Goal: Task Accomplishment & Management: Manage account settings

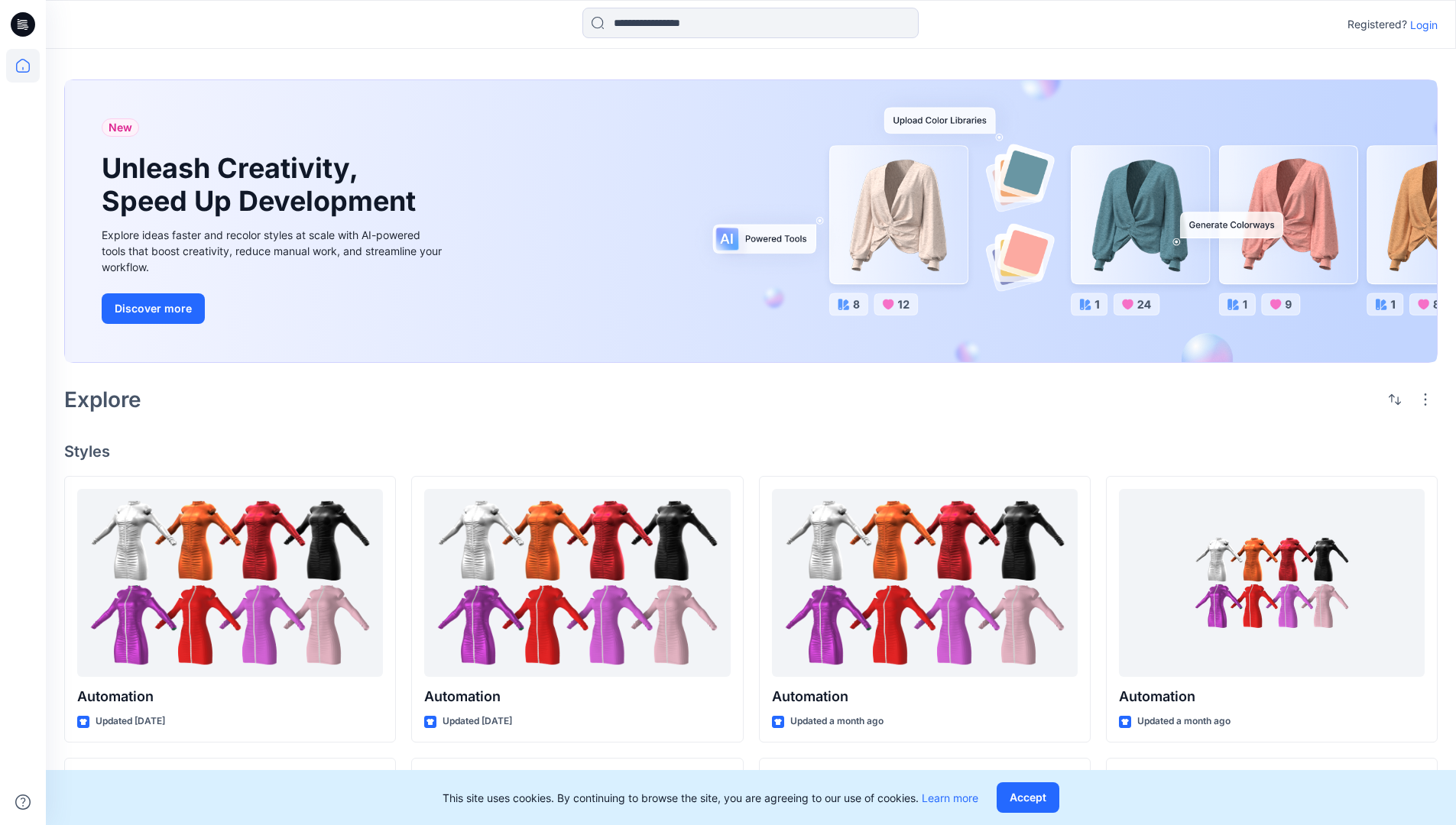
click at [1420, 24] on p "Login" at bounding box center [1424, 24] width 27 height 16
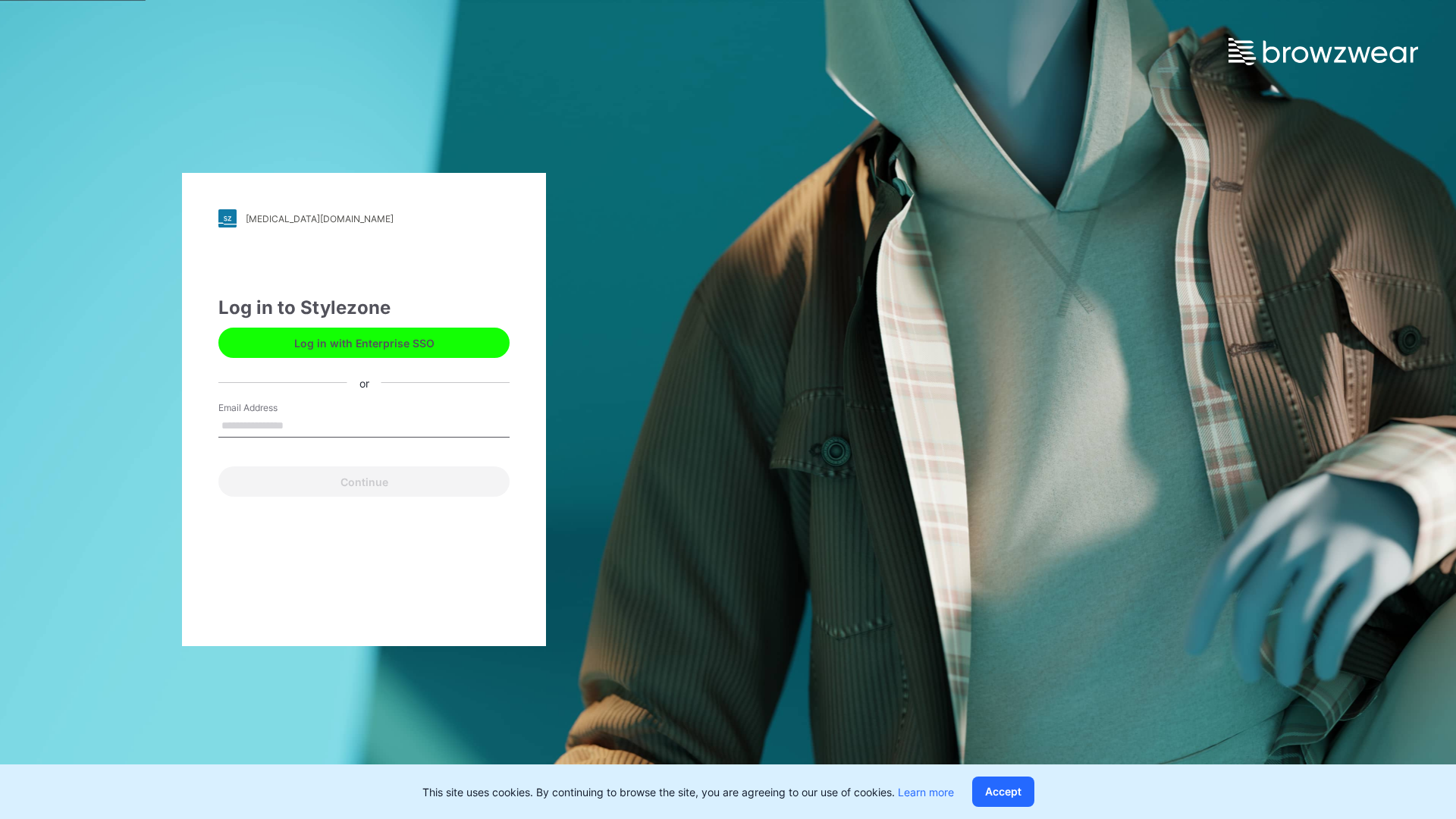
click at [299, 425] on input "Email Address" at bounding box center [364, 427] width 292 height 23
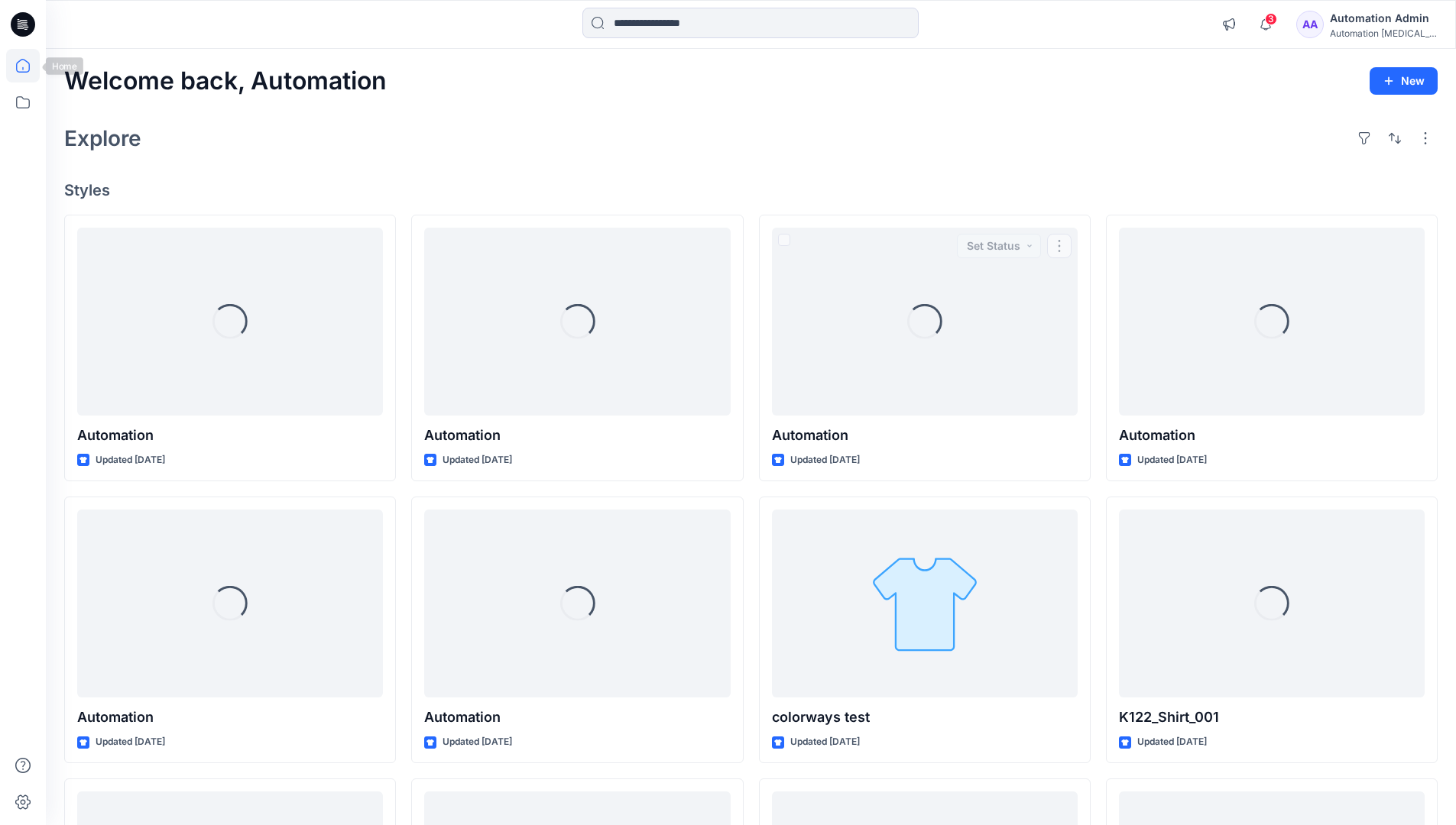
click at [29, 66] on icon at bounding box center [22, 65] width 14 height 14
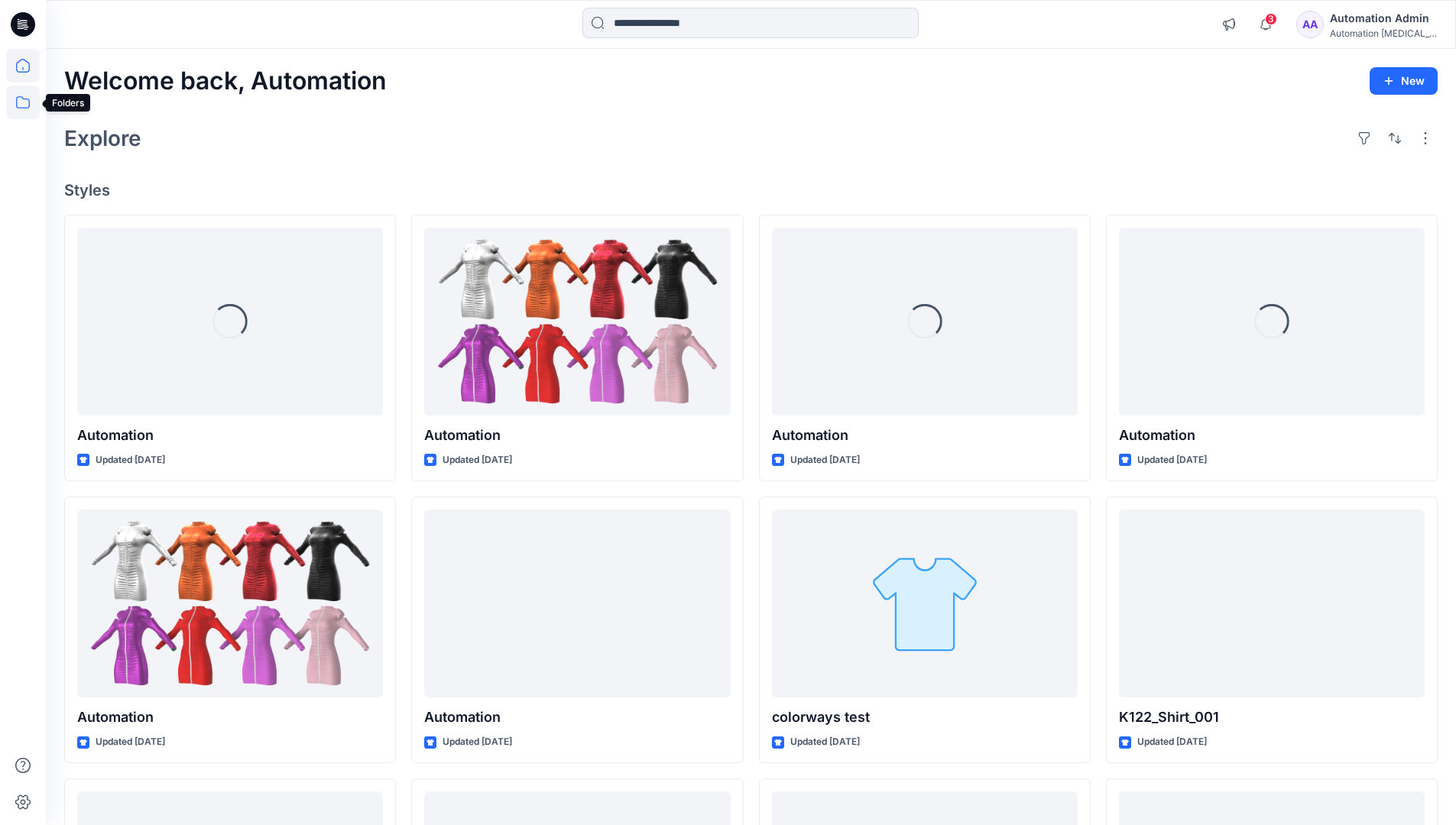
click at [26, 105] on icon at bounding box center [22, 102] width 34 height 34
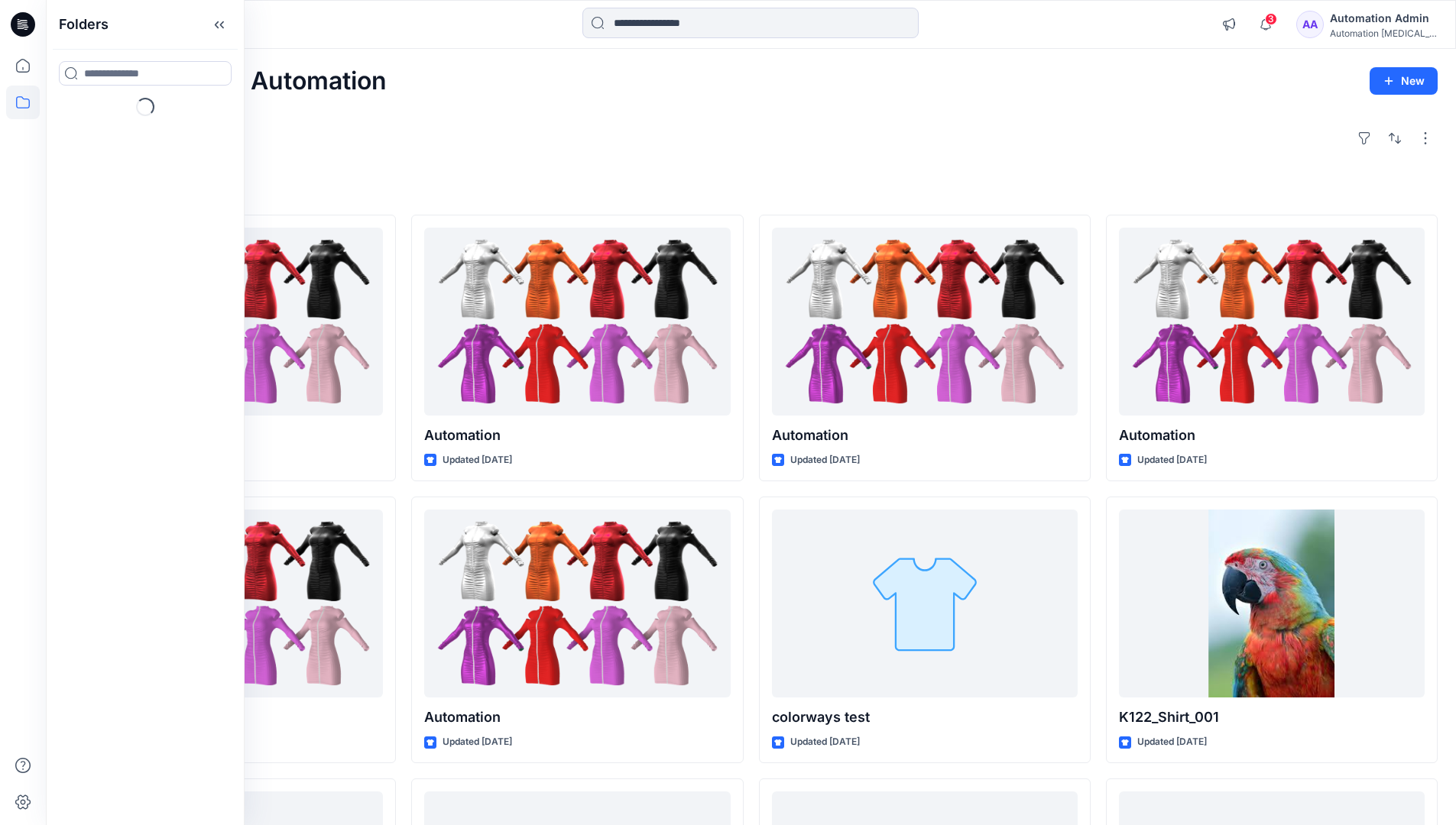
click at [536, 154] on div "Explore" at bounding box center [750, 138] width 1373 height 37
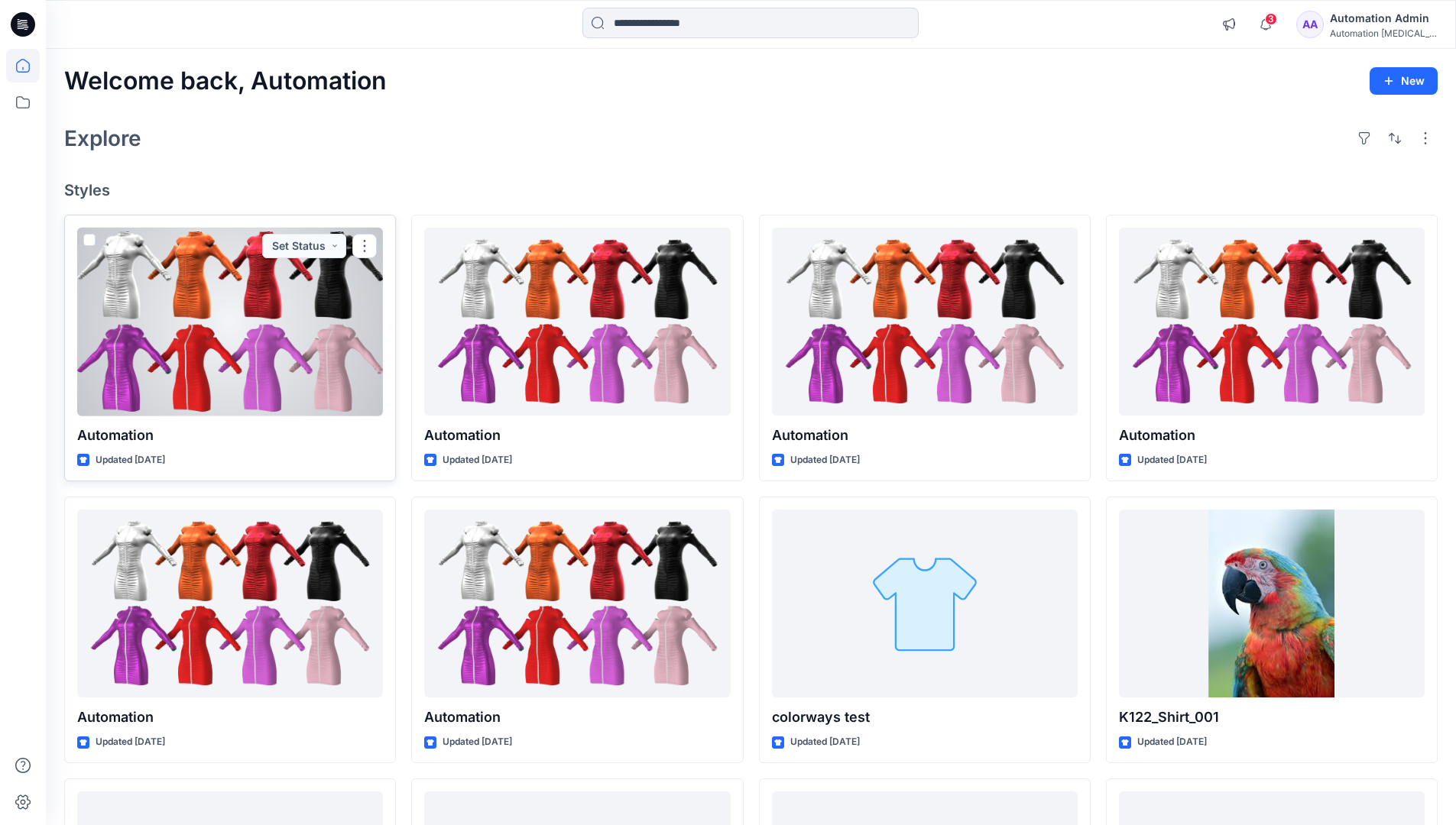
click at [91, 240] on span at bounding box center [90, 239] width 13 height 13
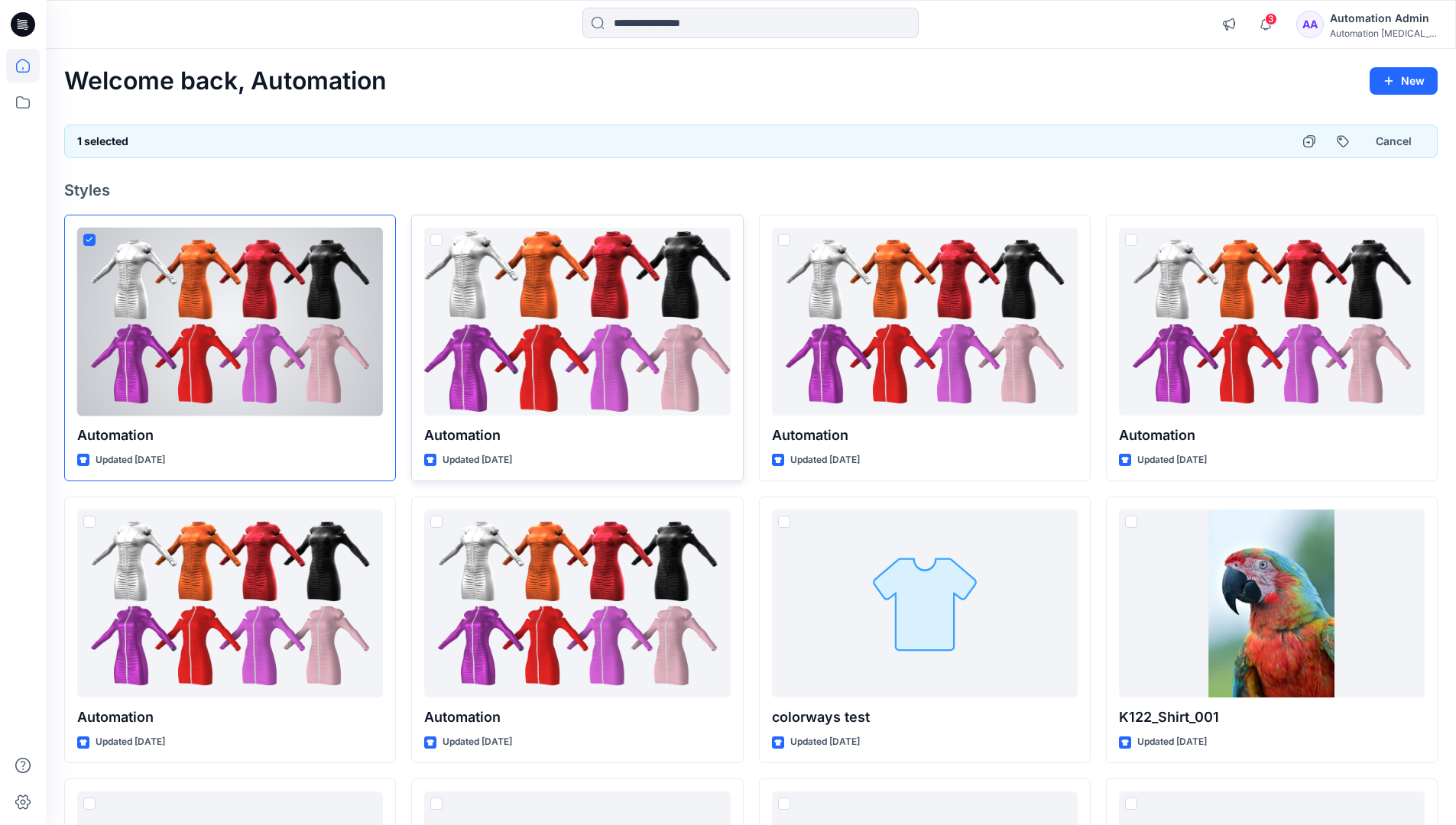
click at [439, 243] on span at bounding box center [436, 239] width 13 height 13
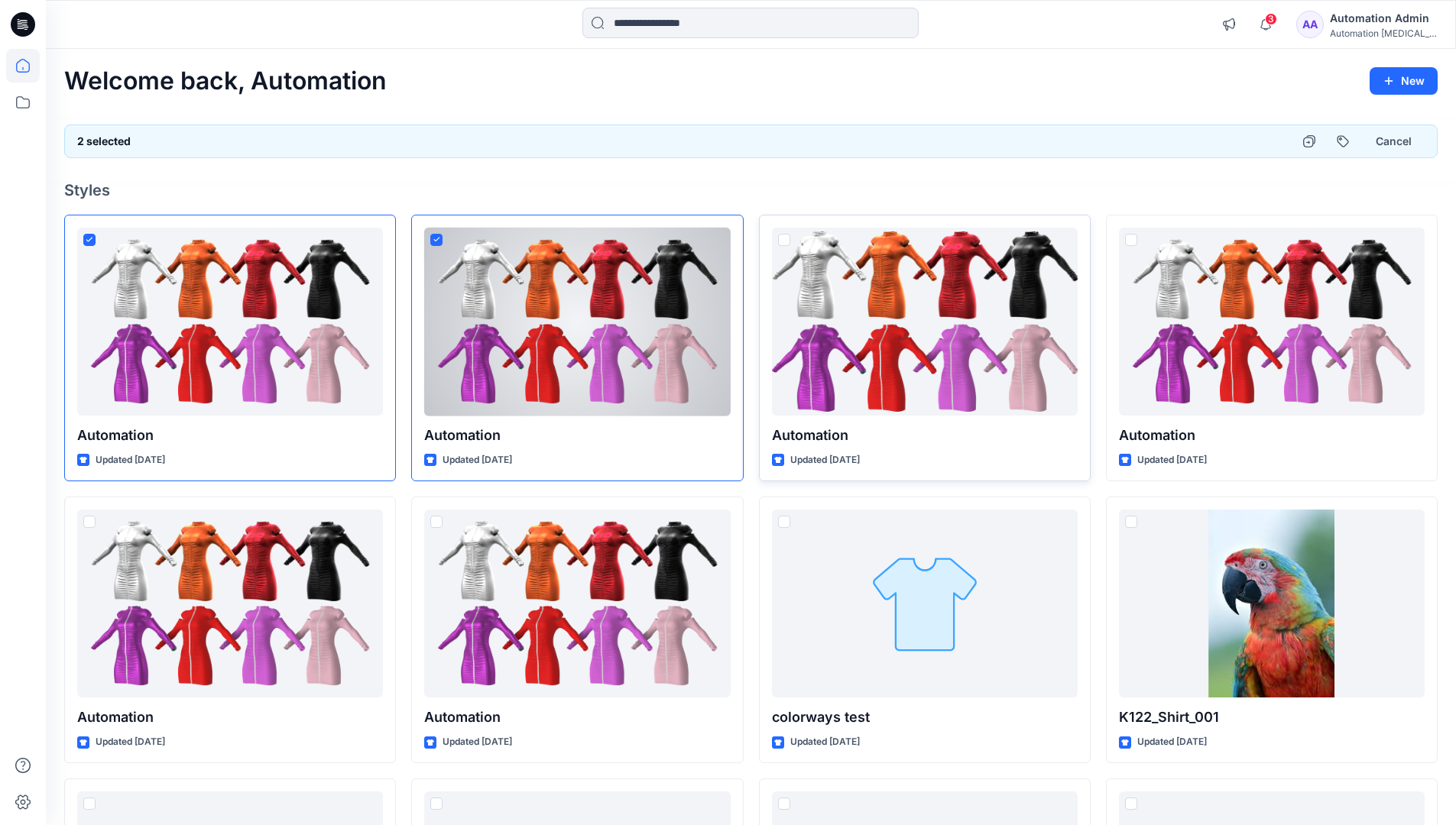
click at [785, 239] on span at bounding box center [784, 239] width 13 height 13
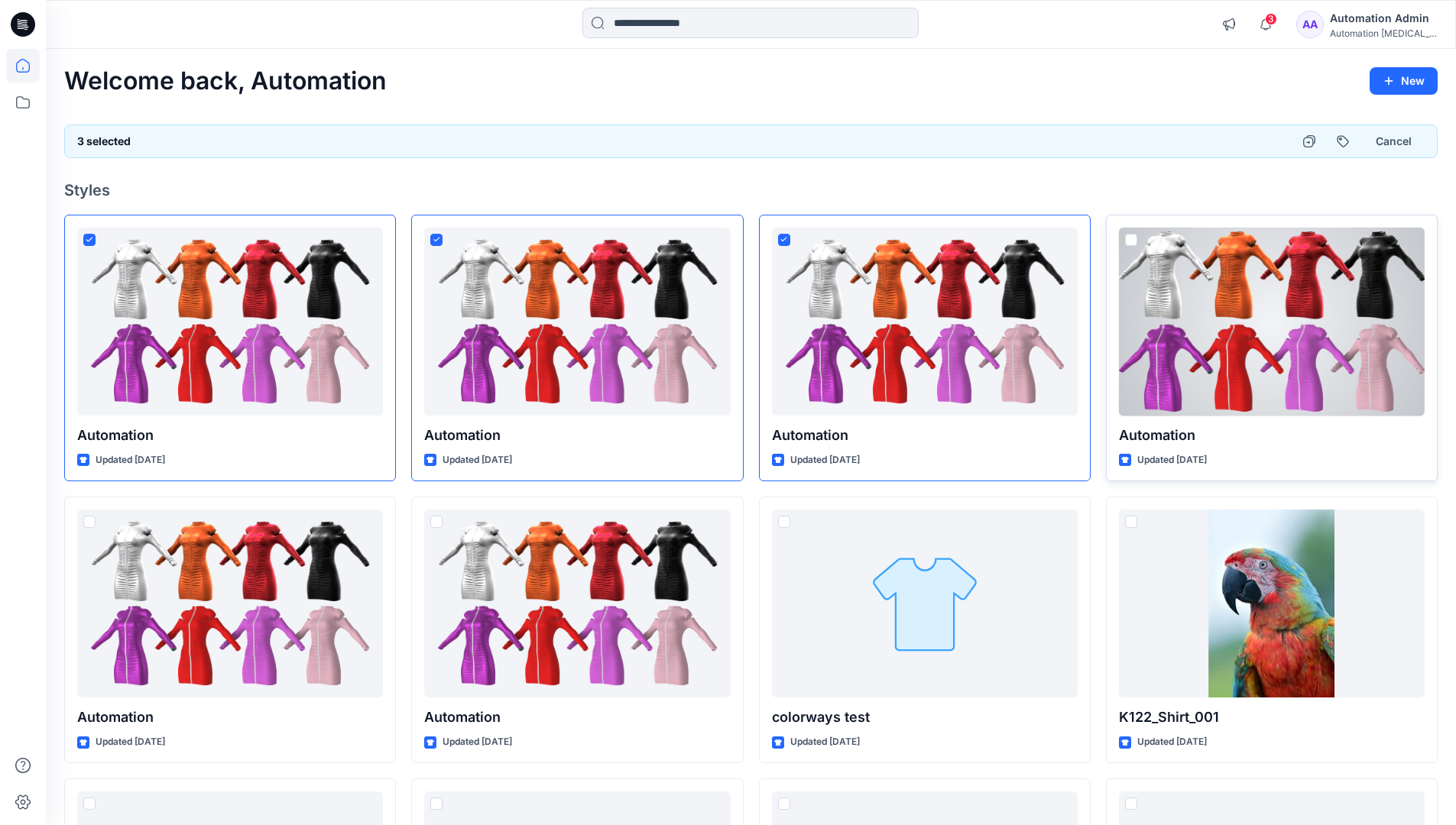
click at [1131, 238] on span at bounding box center [1131, 239] width 13 height 13
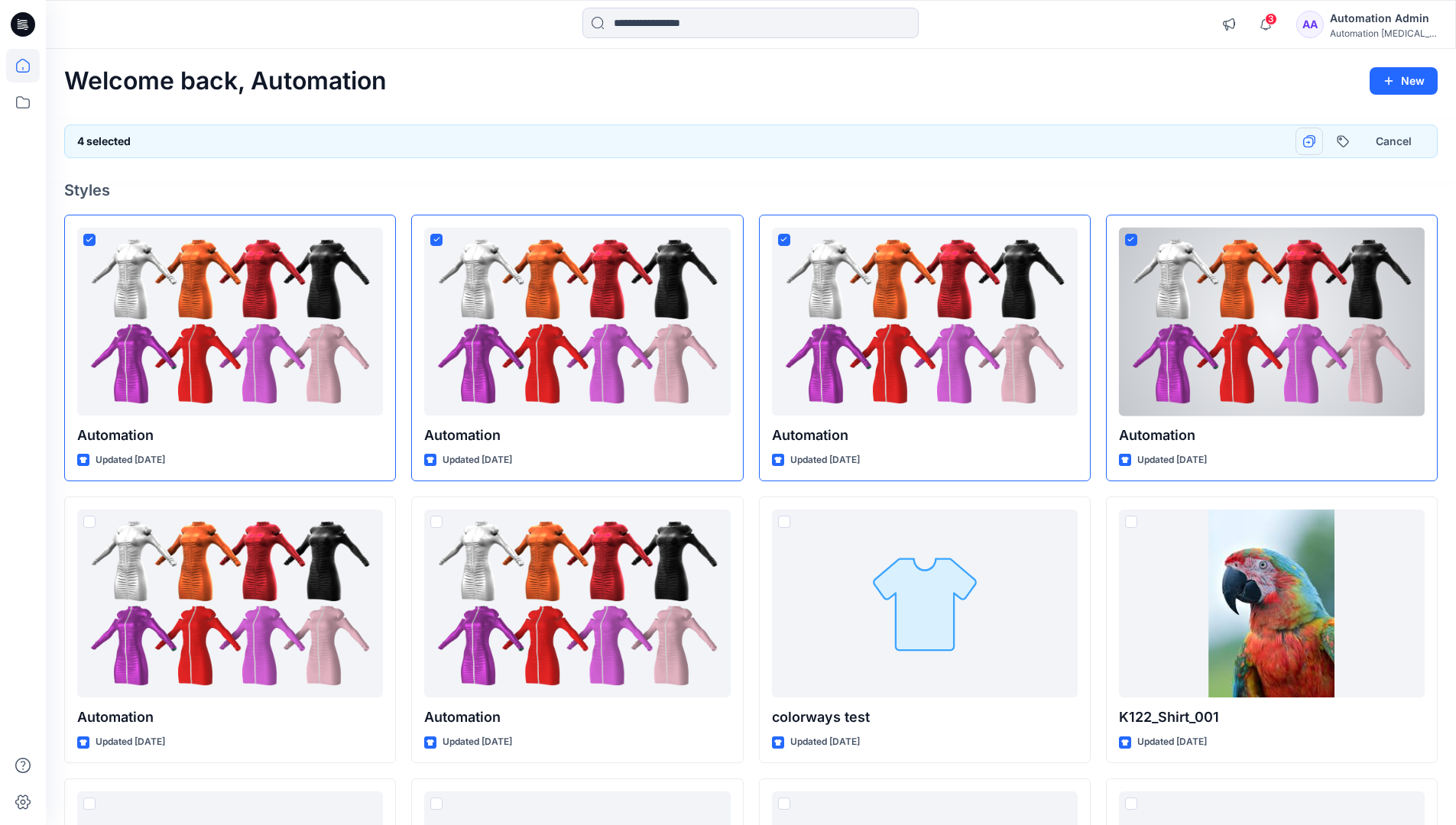
click at [1309, 141] on icon "button" at bounding box center [1309, 141] width 13 height 13
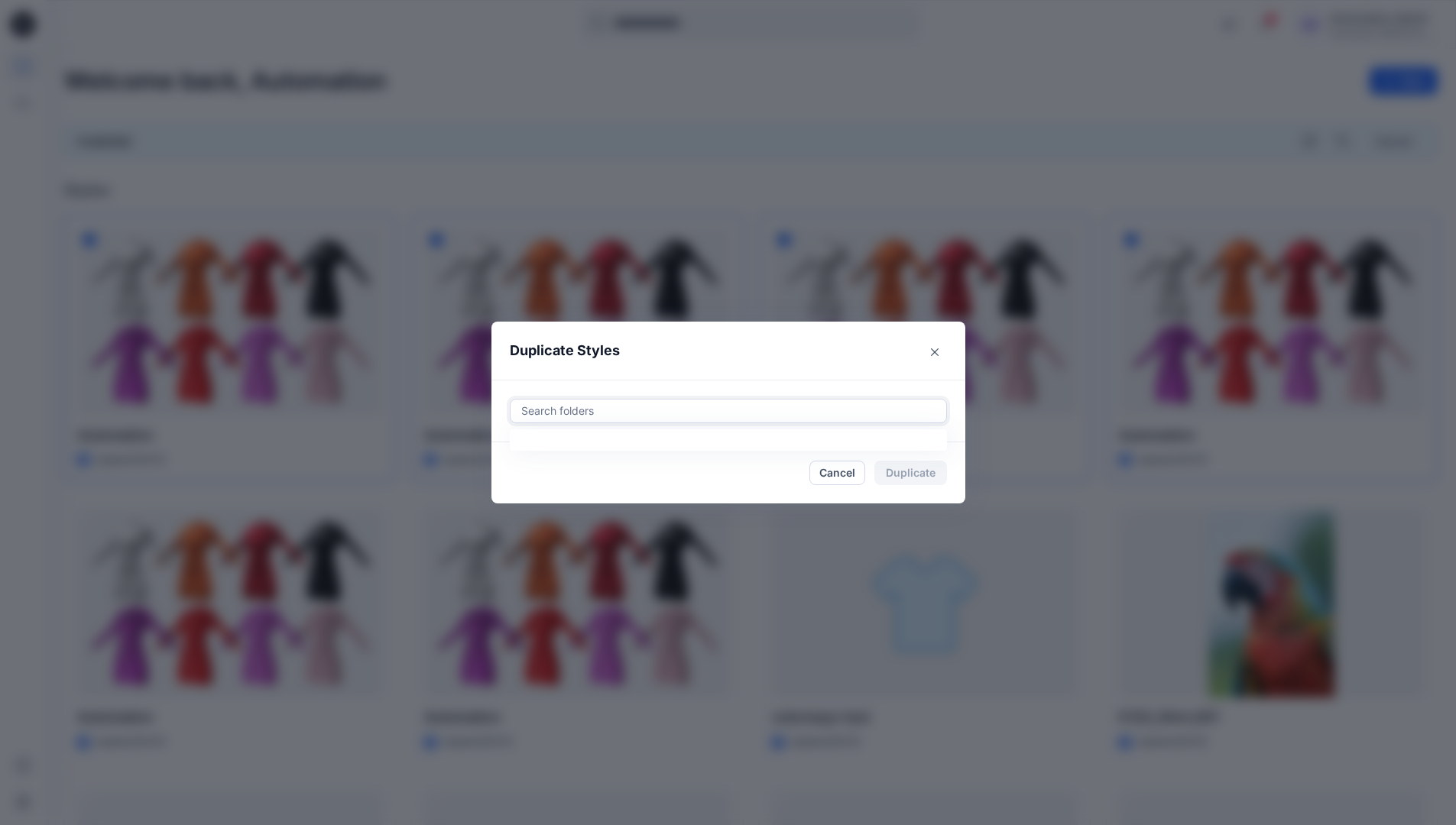
click at [587, 404] on div at bounding box center [728, 411] width 418 height 18
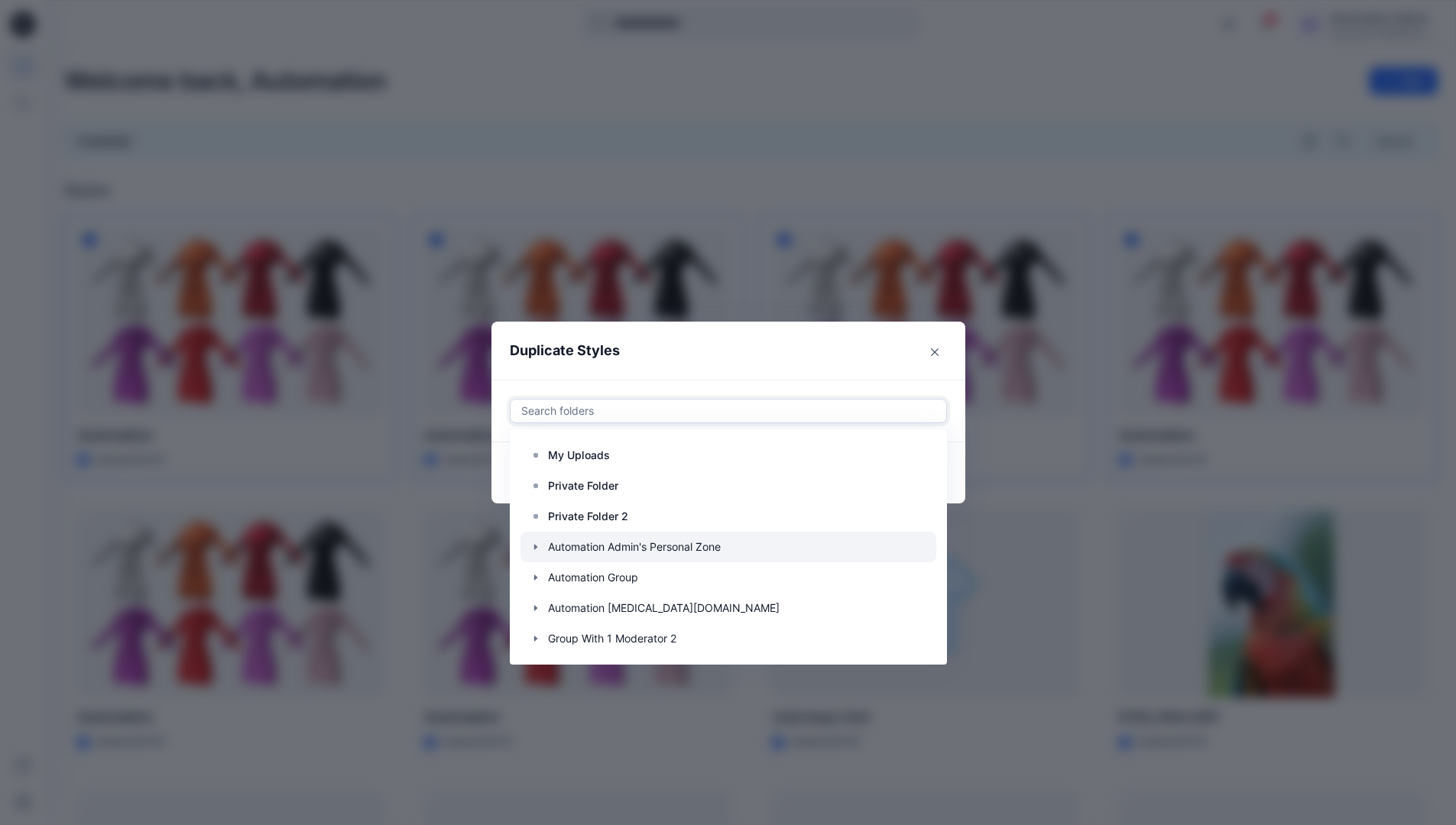
click at [542, 544] on icon "button" at bounding box center [535, 547] width 13 height 13
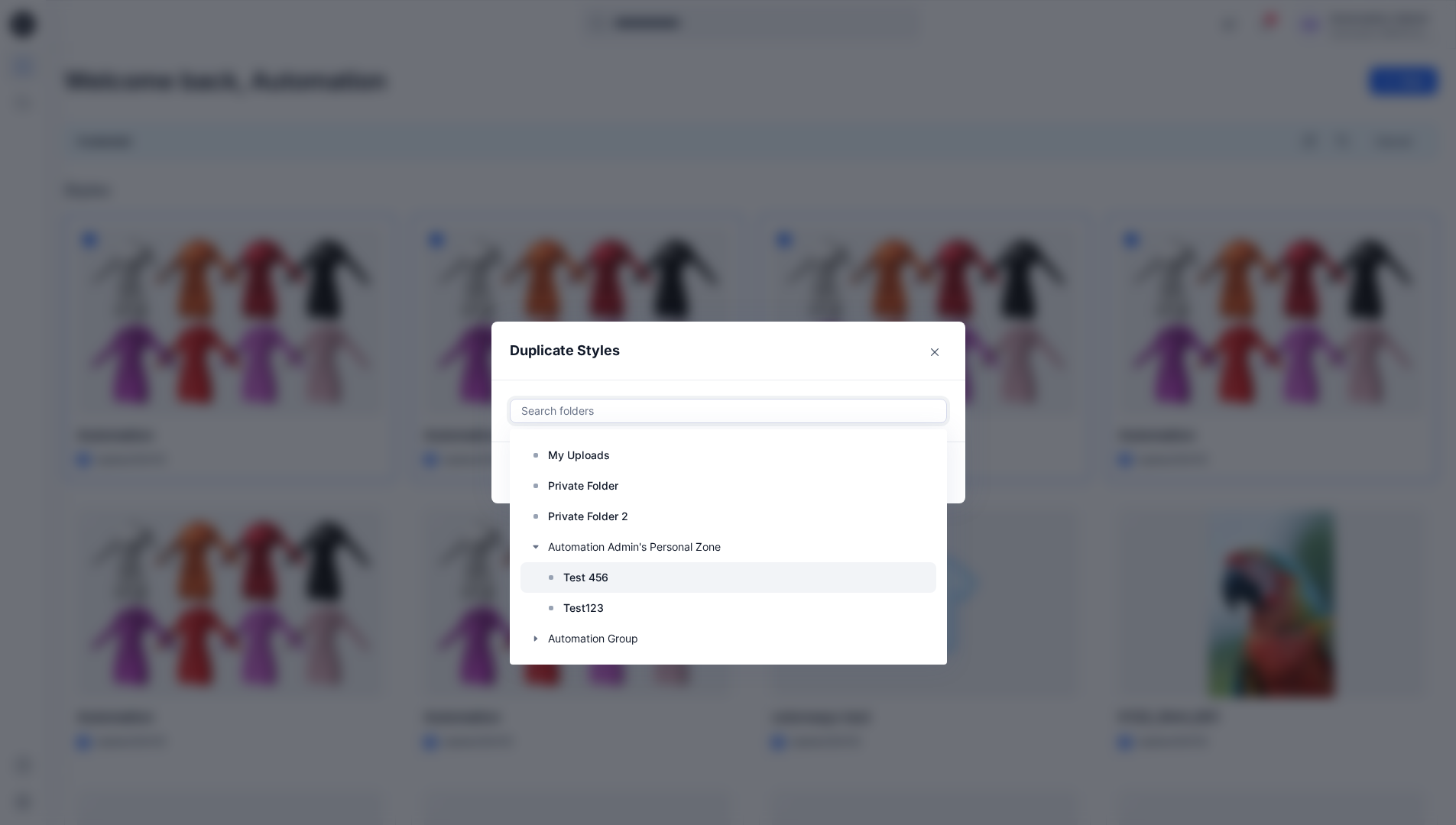
click at [587, 573] on p "Test 456" at bounding box center [586, 577] width 45 height 18
click at [774, 350] on header "Duplicate Styles" at bounding box center [713, 351] width 444 height 58
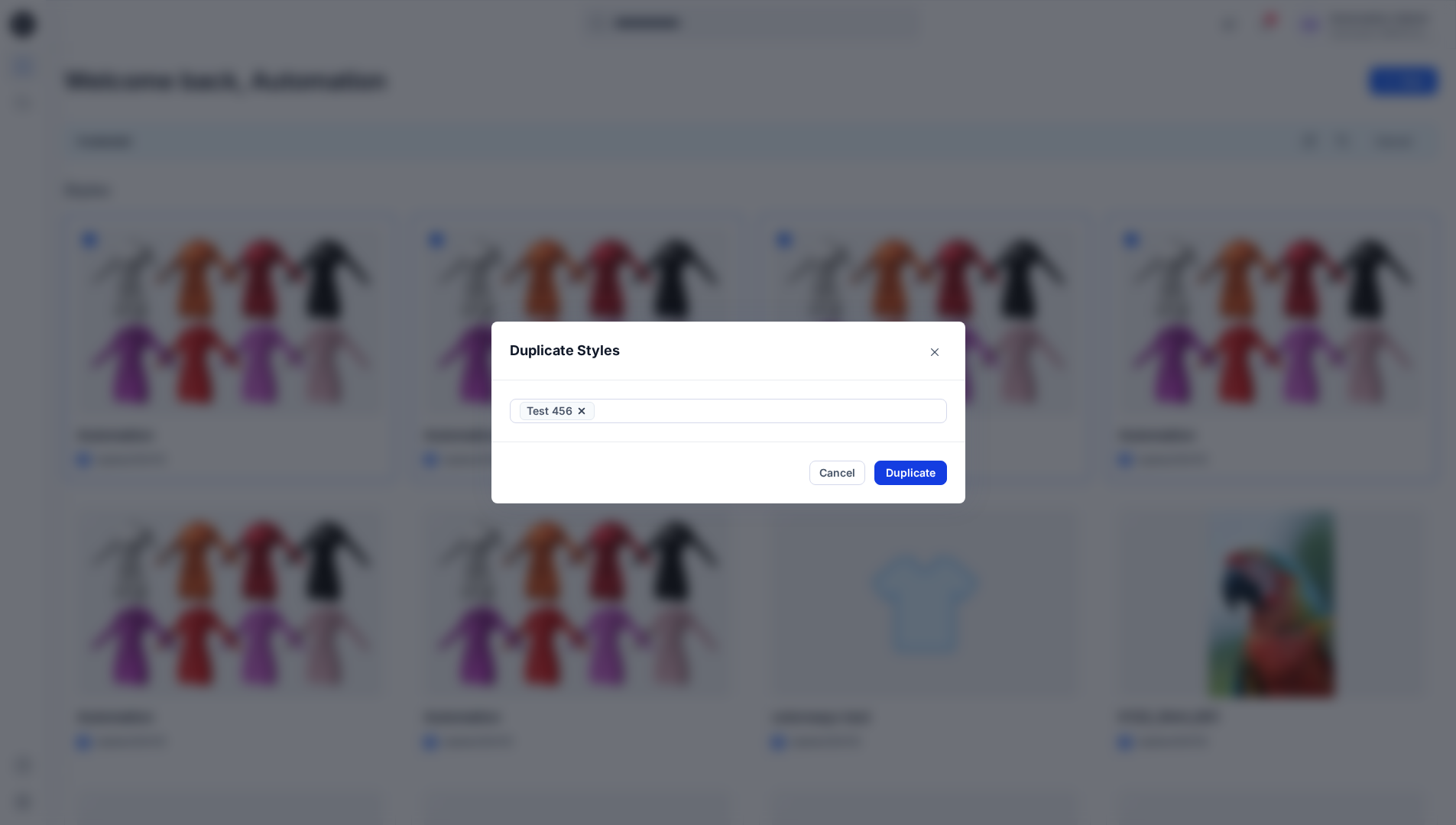
click at [919, 480] on button "Duplicate" at bounding box center [911, 473] width 73 height 24
click at [841, 473] on button "Cancel" at bounding box center [837, 473] width 55 height 26
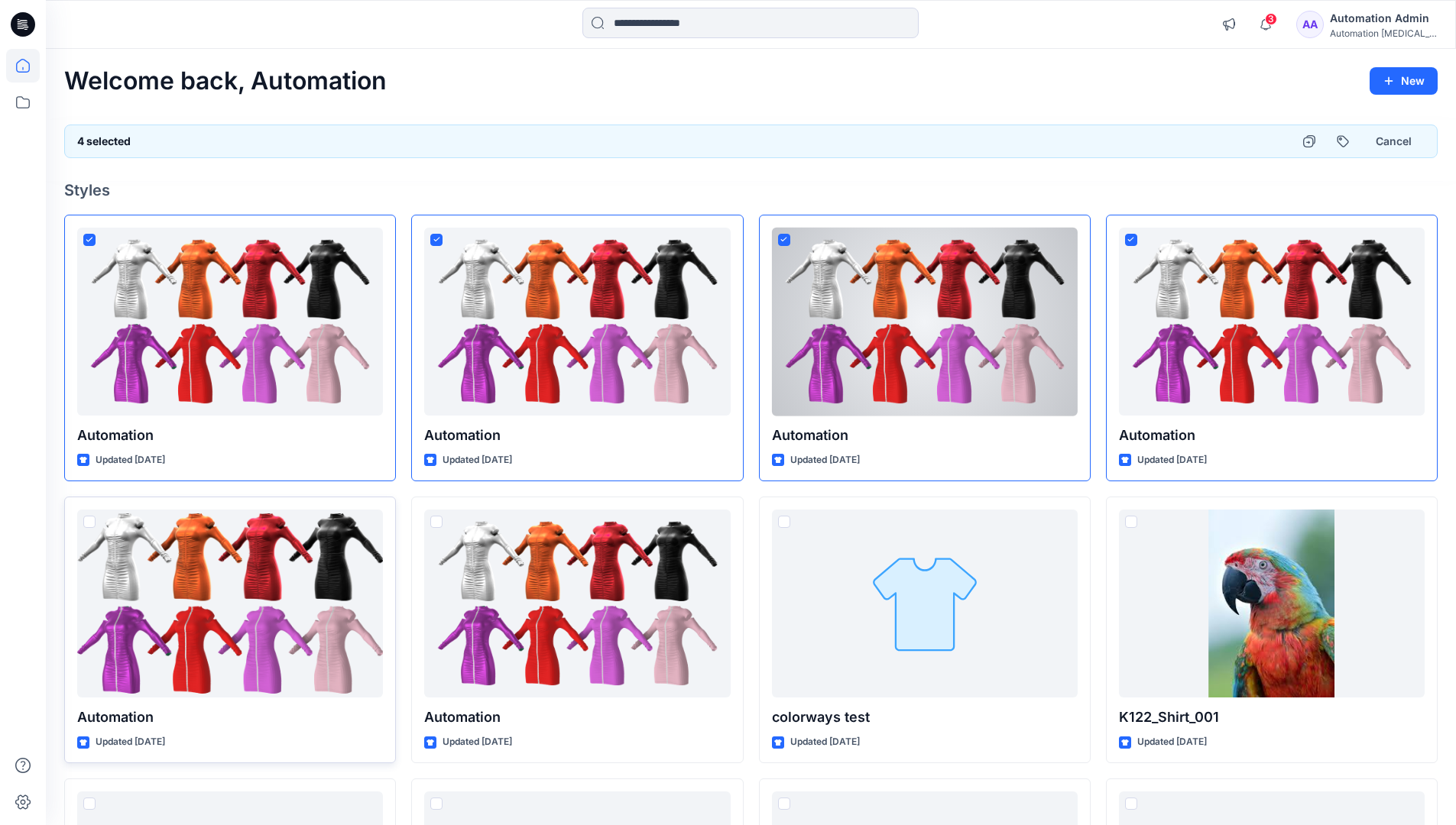
click at [86, 523] on span at bounding box center [90, 521] width 13 height 13
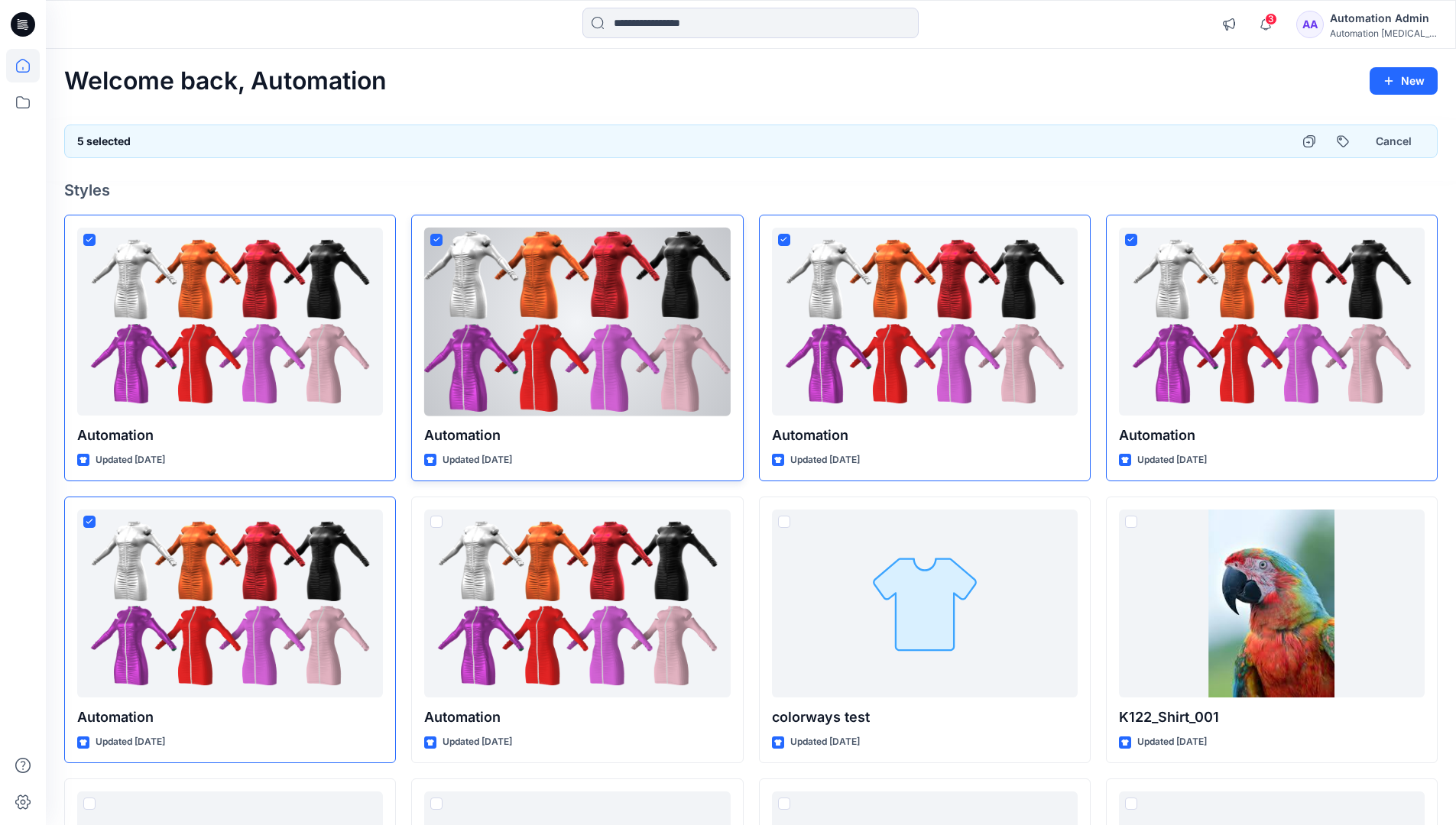
click at [440, 244] on span at bounding box center [436, 239] width 13 height 13
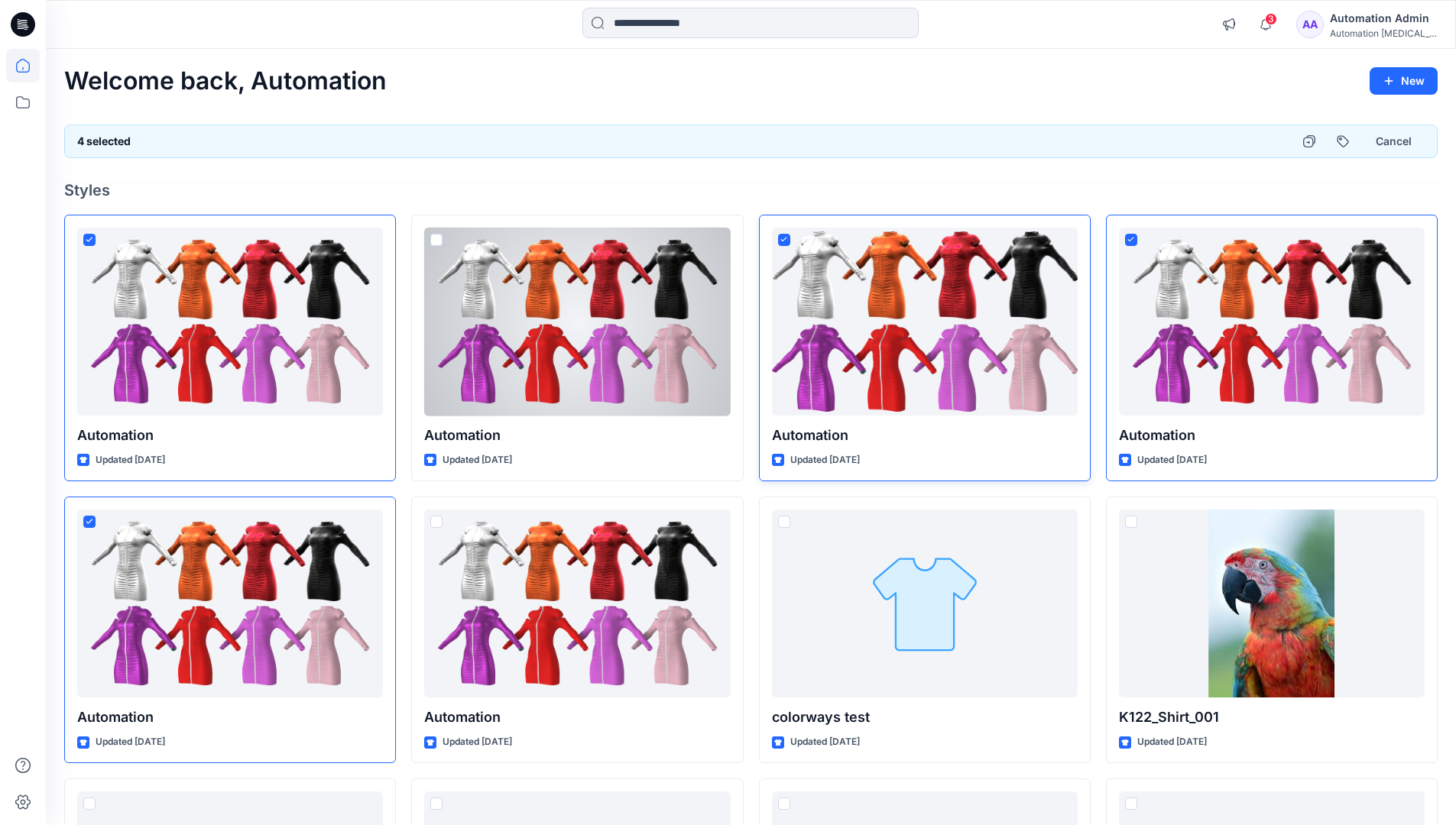
click at [784, 241] on icon at bounding box center [783, 238] width 7 height 5
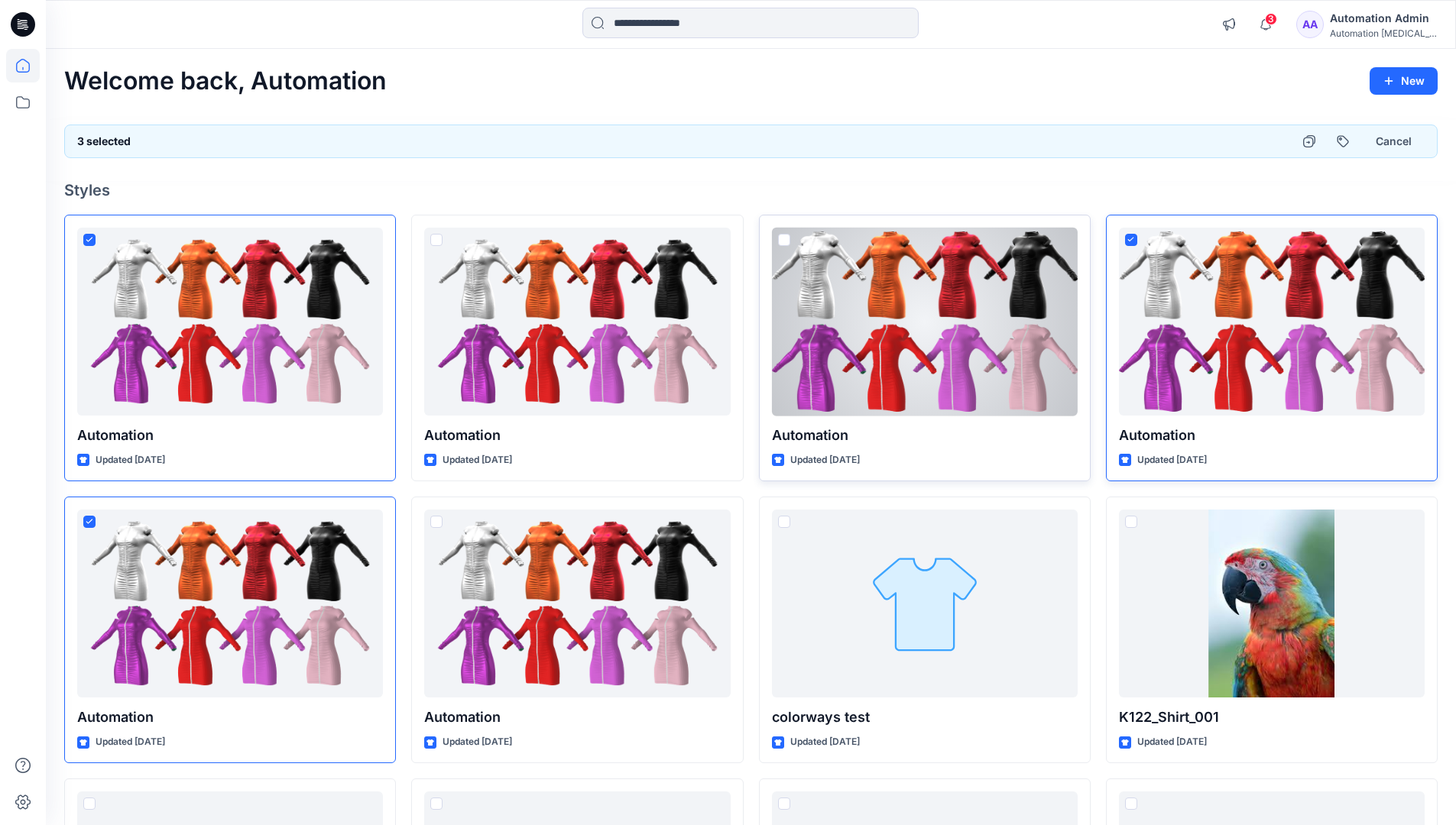
click at [1131, 241] on icon at bounding box center [1131, 238] width 7 height 5
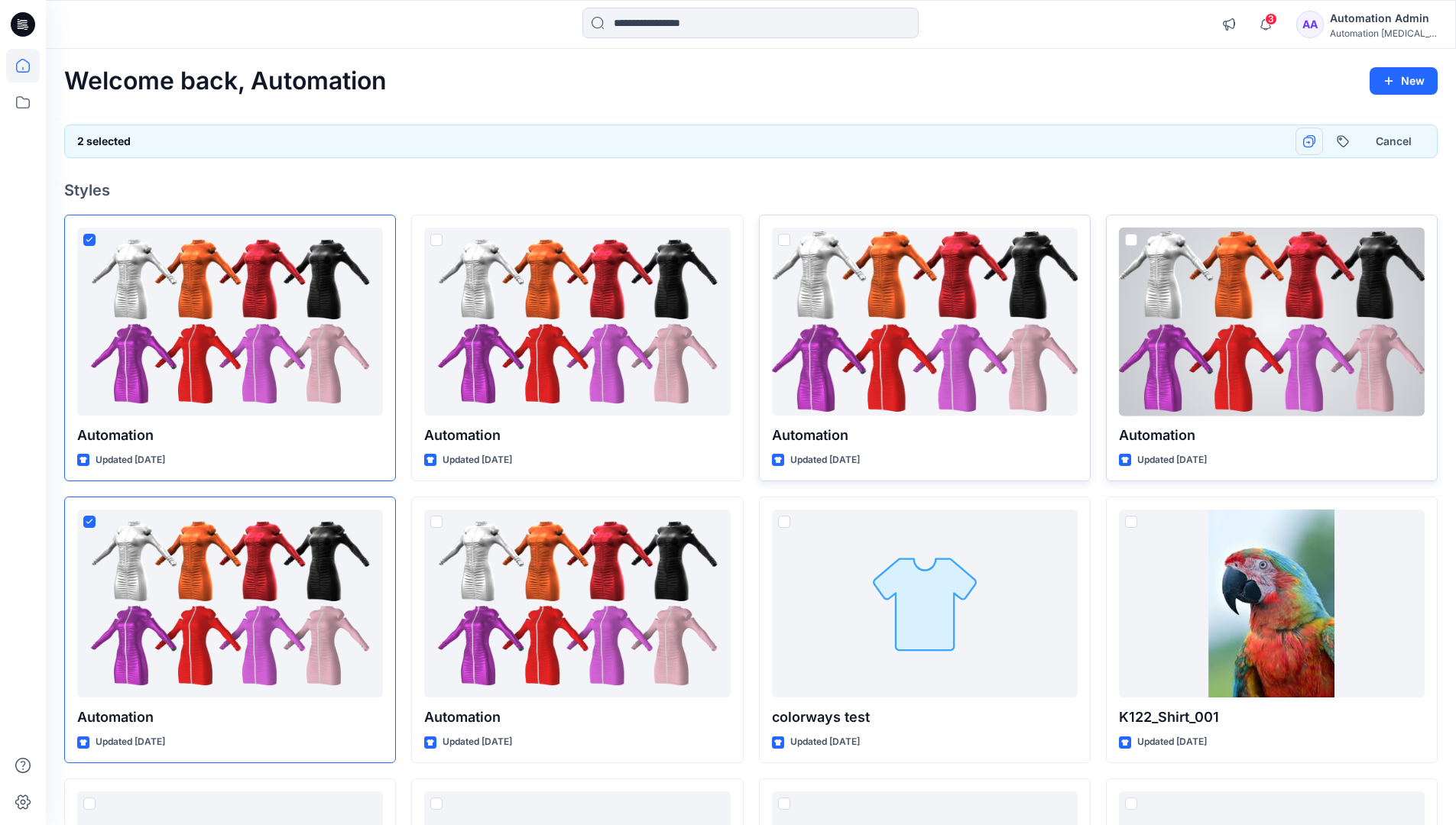
click at [1314, 141] on icon "button" at bounding box center [1309, 141] width 13 height 13
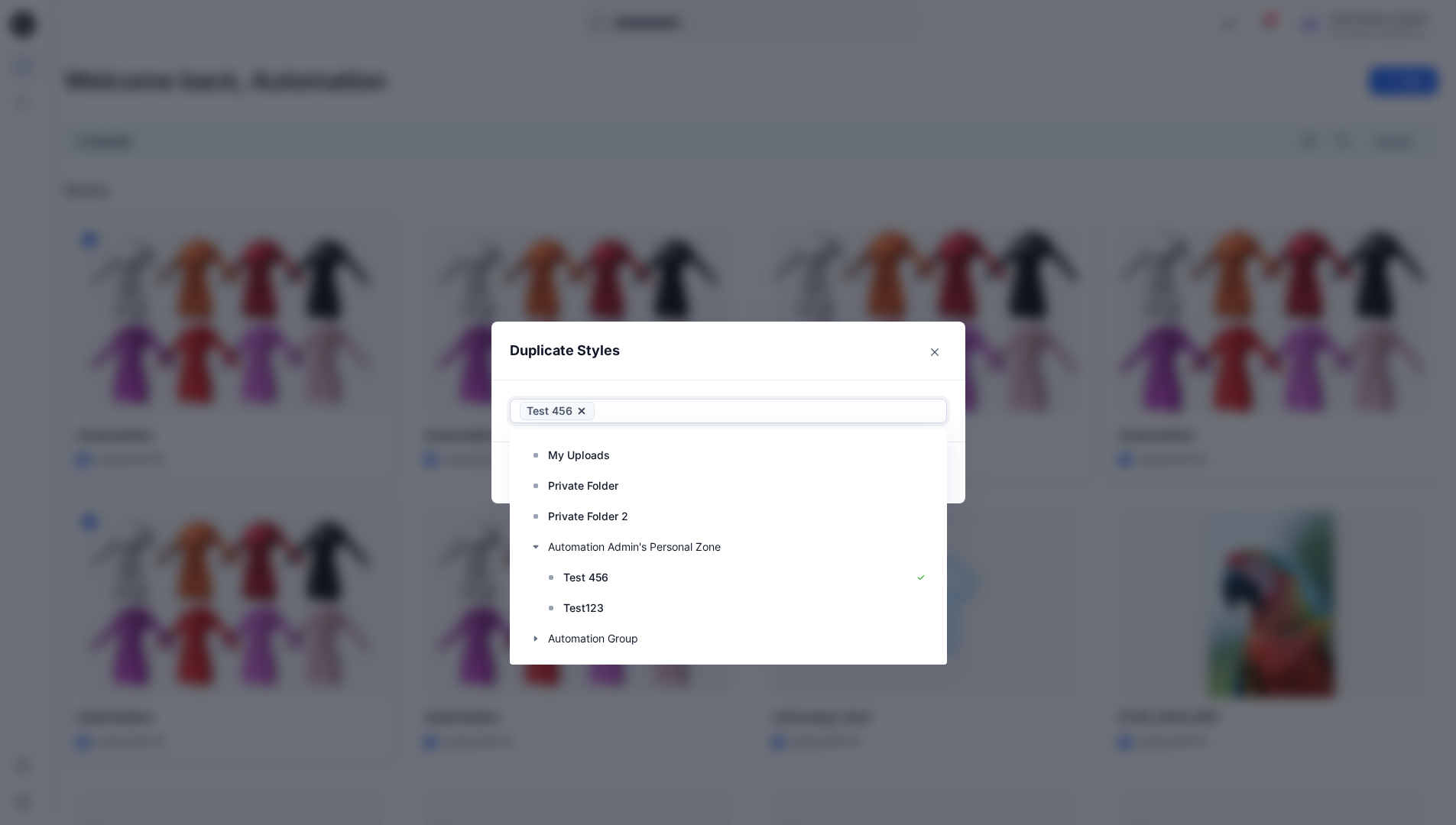
click at [718, 414] on div at bounding box center [767, 411] width 340 height 18
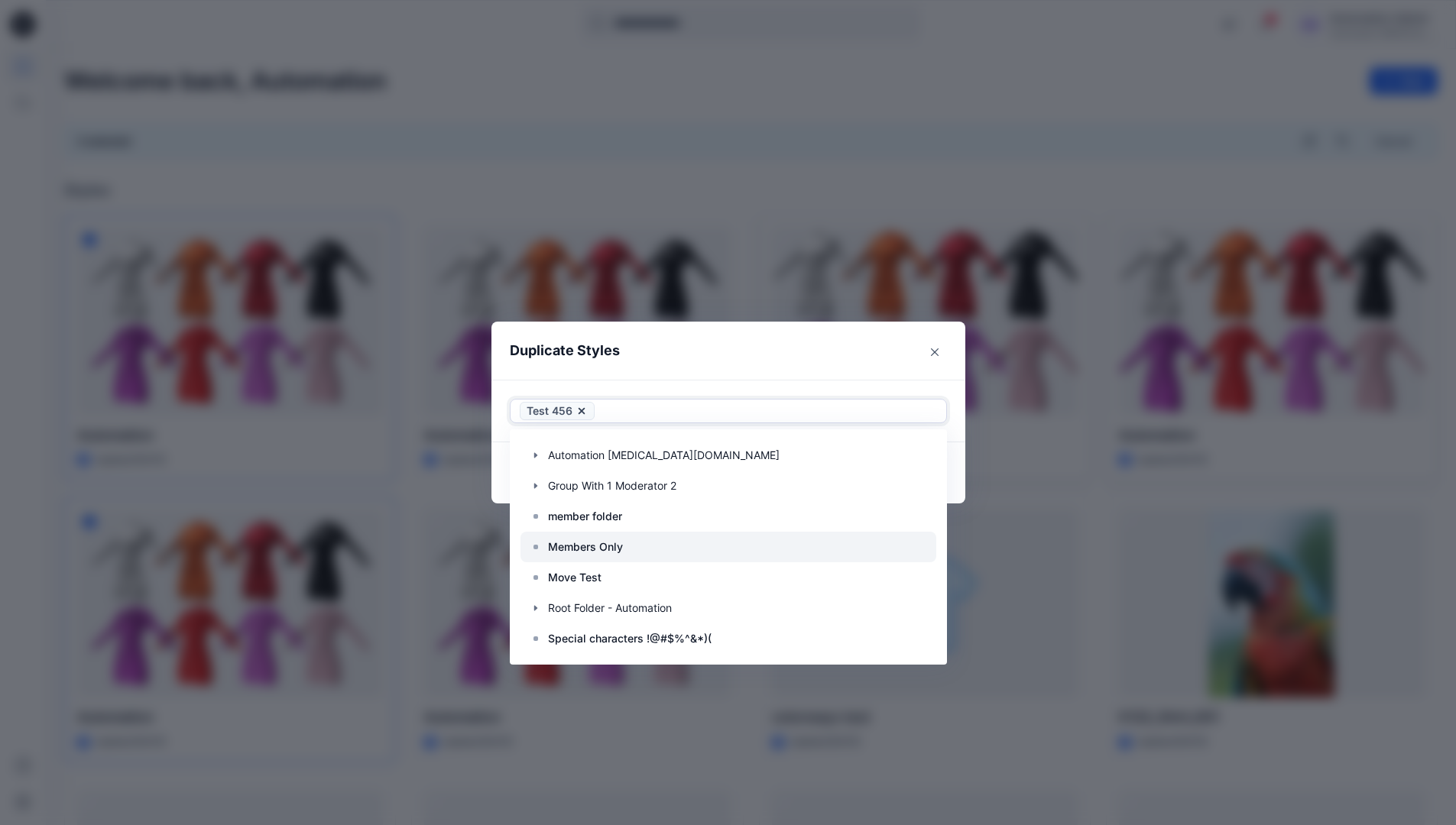
click at [633, 547] on div at bounding box center [728, 547] width 416 height 30
click at [709, 352] on header "Duplicate Styles" at bounding box center [713, 351] width 444 height 58
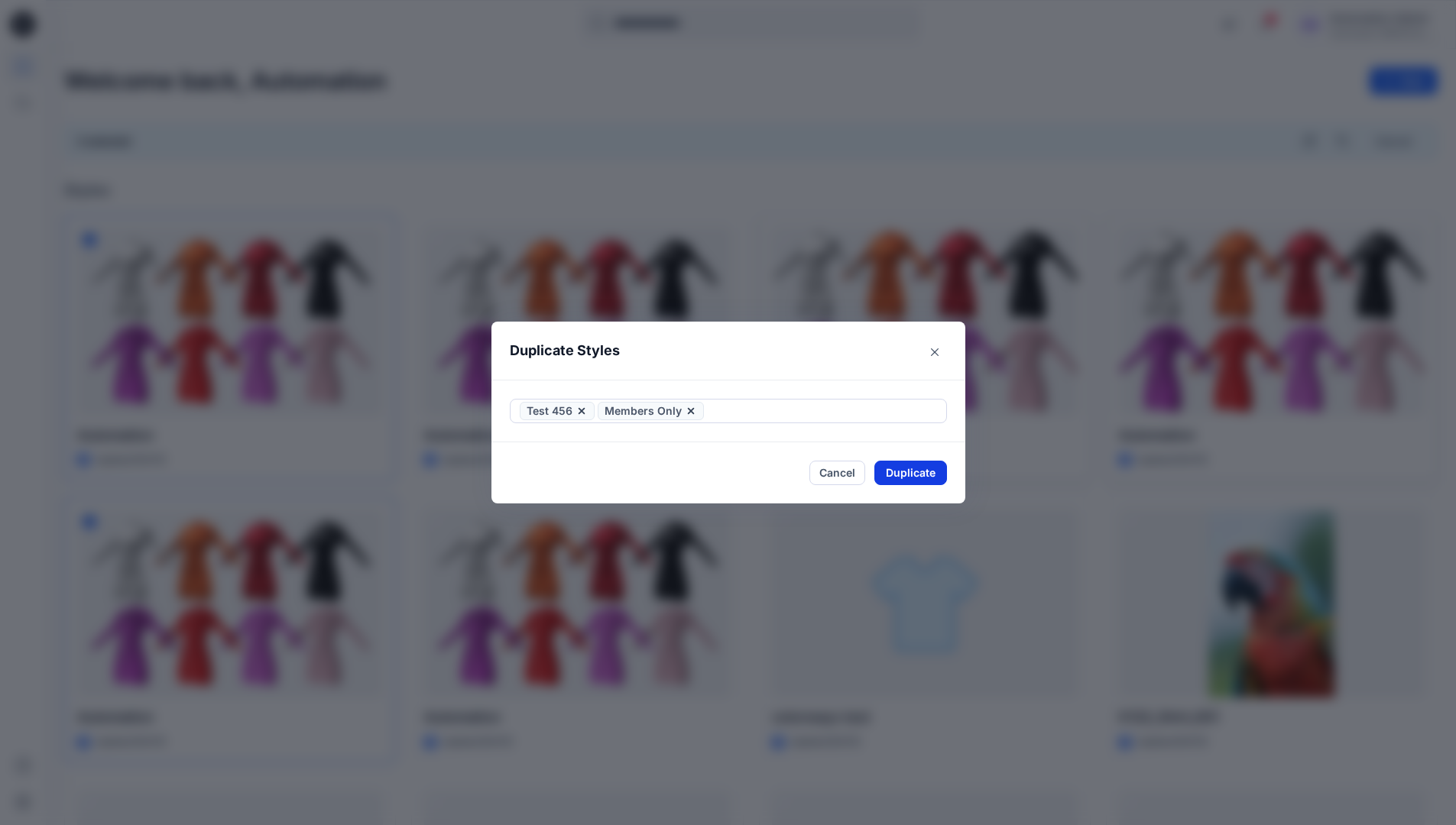
click at [906, 469] on button "Duplicate" at bounding box center [911, 473] width 73 height 24
click at [925, 468] on button "Close" at bounding box center [922, 473] width 50 height 24
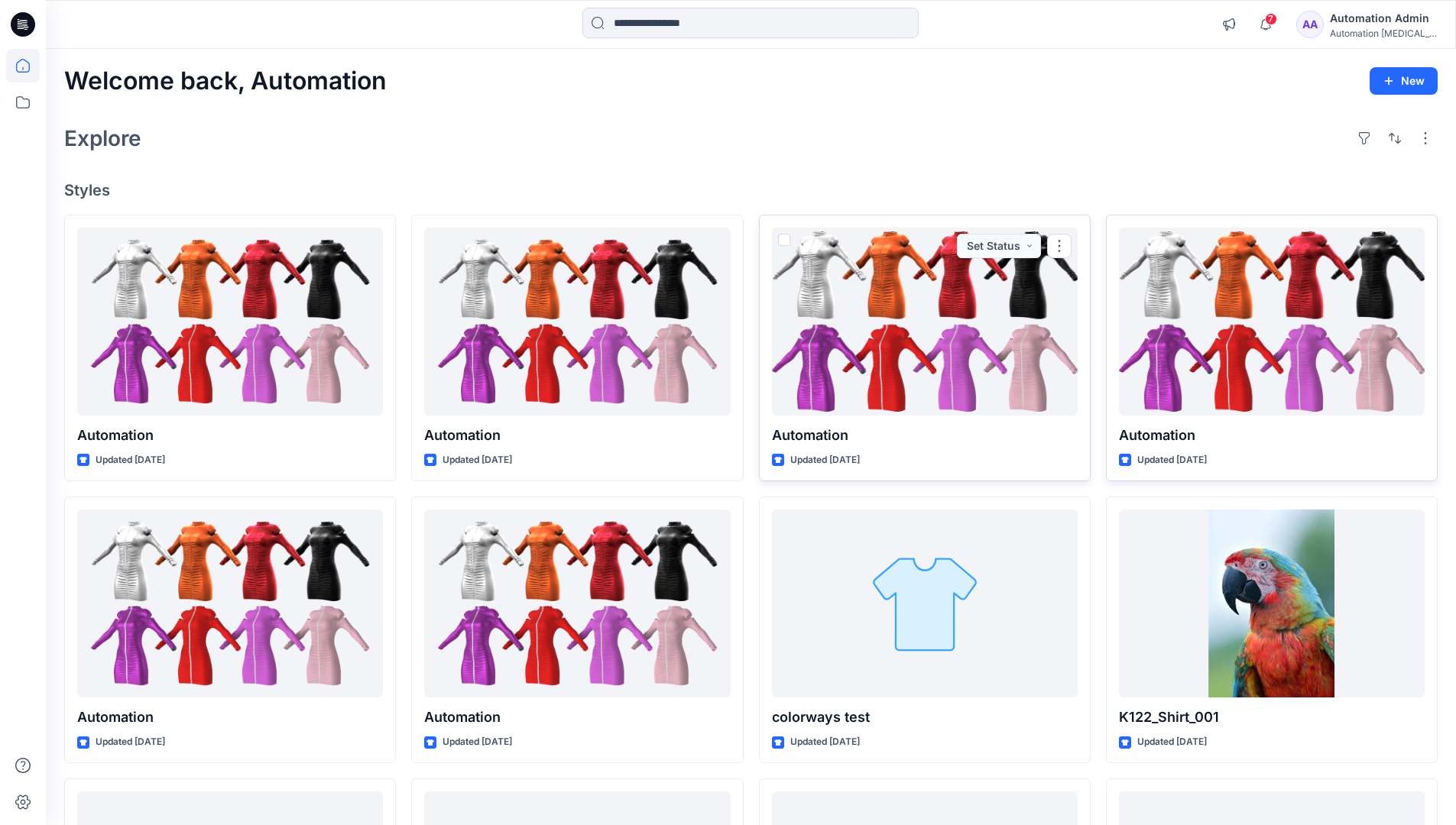
click at [1378, 13] on div "Automation Admin" at bounding box center [1384, 18] width 107 height 18
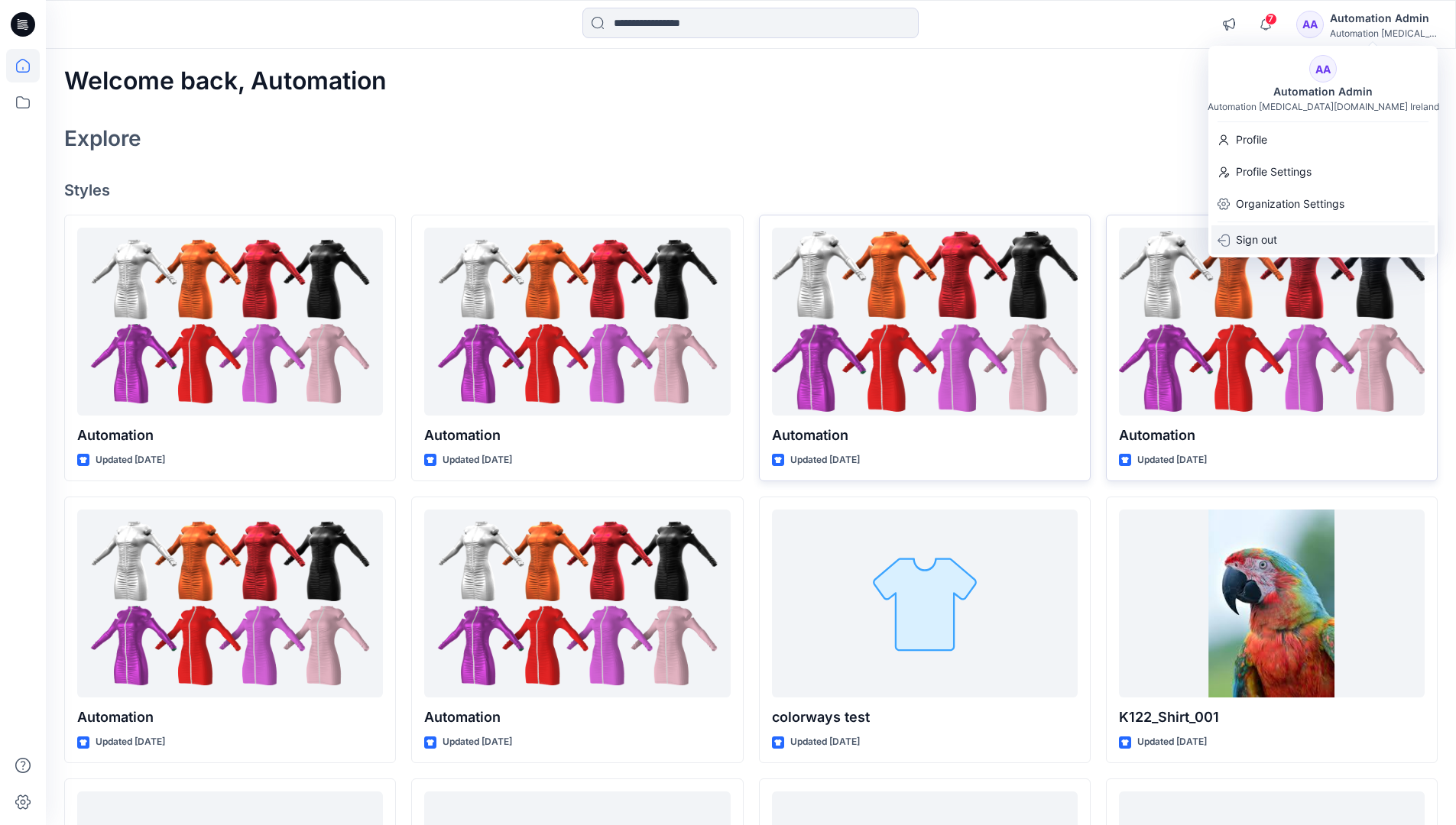
click at [1273, 234] on p "Sign out" at bounding box center [1256, 240] width 41 height 29
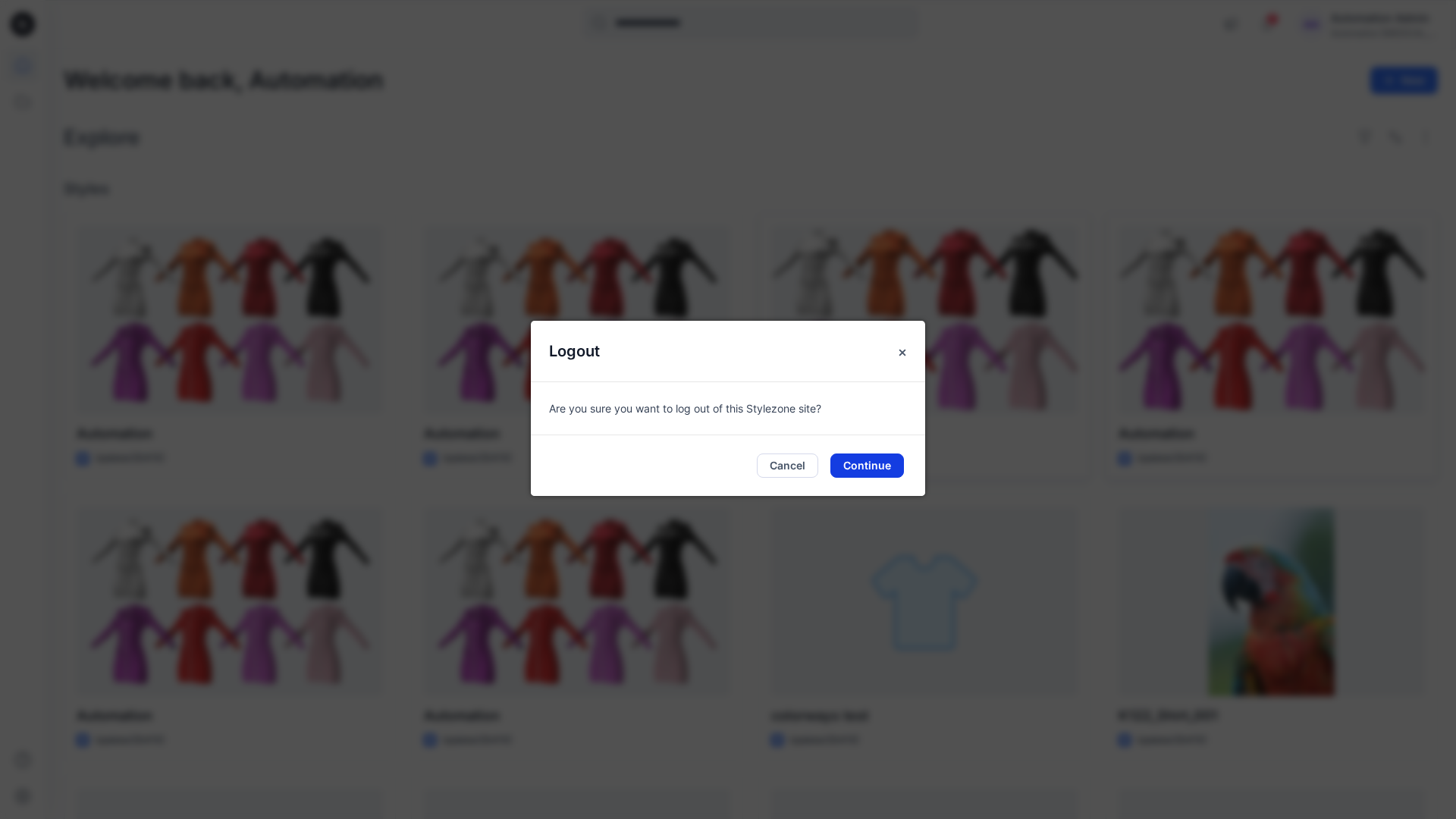
click at [870, 454] on button "Continue" at bounding box center [867, 466] width 73 height 24
